Goal: Information Seeking & Learning: Understand process/instructions

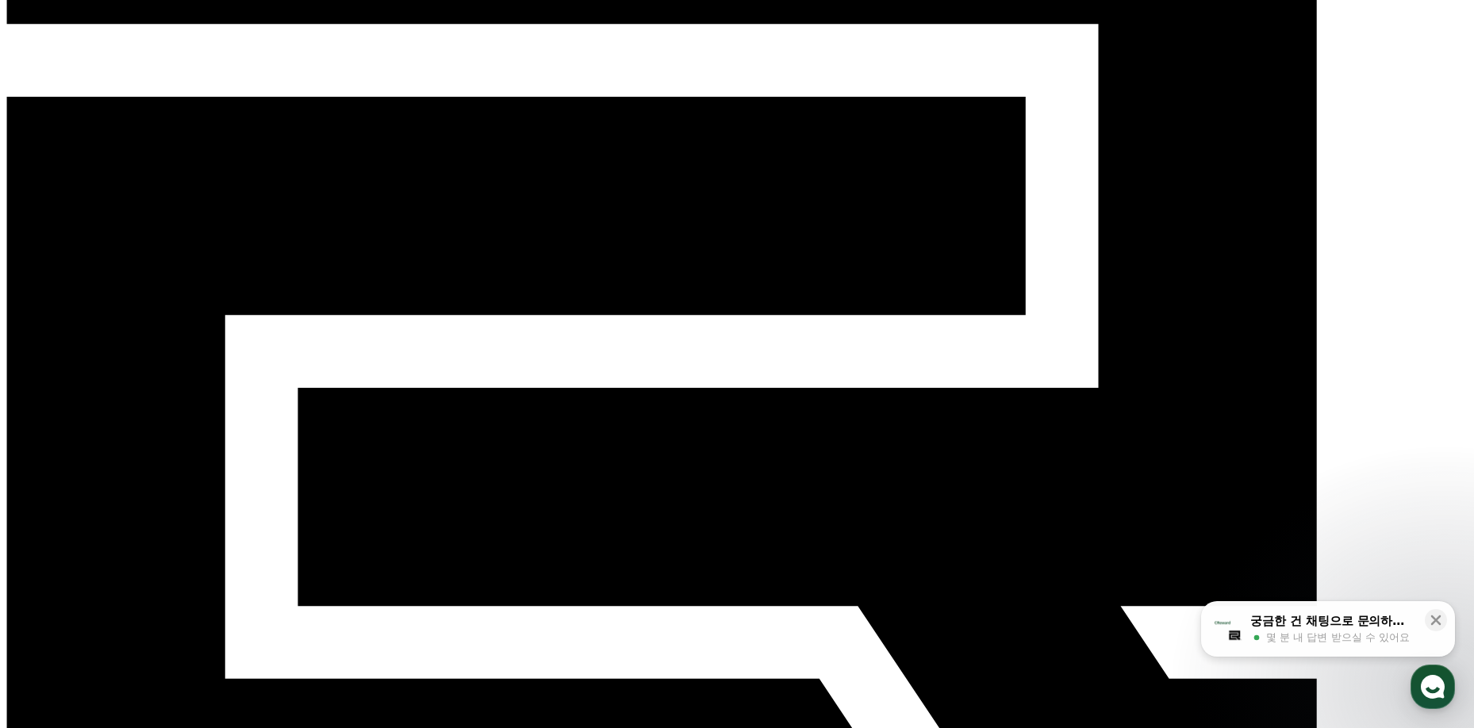
scroll to position [238, 0]
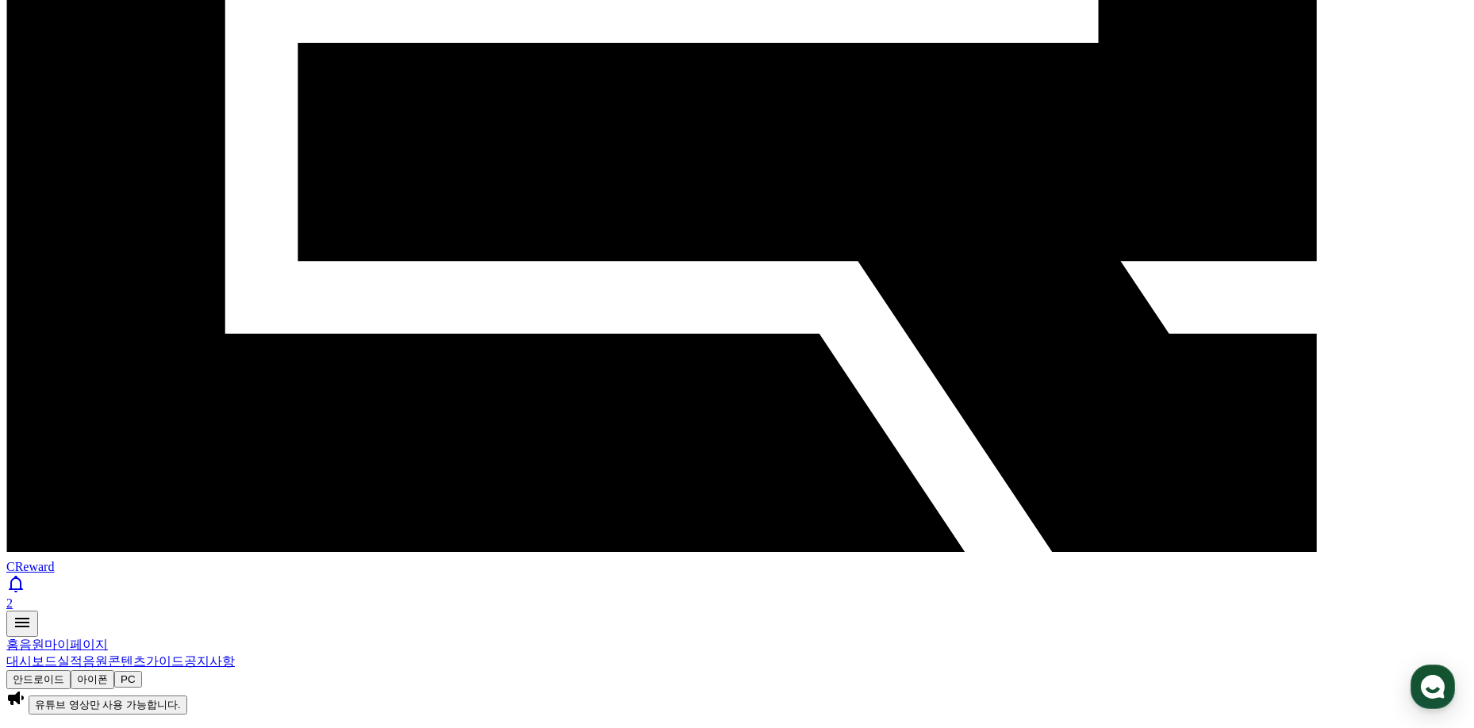
scroll to position [739, 0]
